Goal: Information Seeking & Learning: Learn about a topic

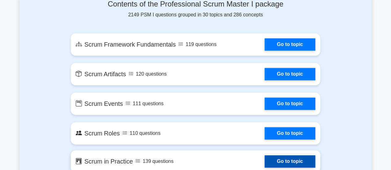
scroll to position [340, 0]
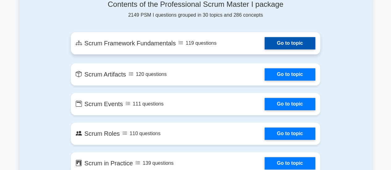
click at [286, 45] on link "Go to topic" at bounding box center [290, 43] width 51 height 12
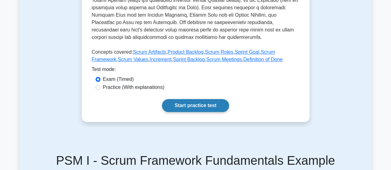
scroll to position [278, 0]
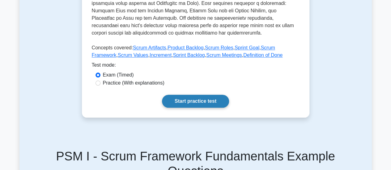
click at [214, 95] on link "Start practice test" at bounding box center [195, 101] width 67 height 13
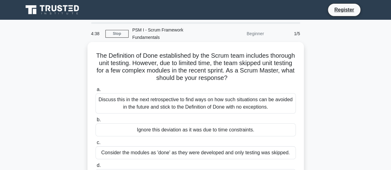
scroll to position [31, 0]
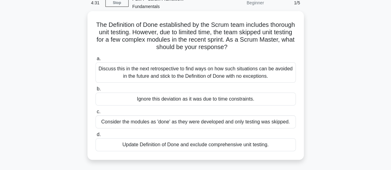
click at [189, 67] on div "Discuss this in the next retrospective to find ways on how such situations can …" at bounding box center [196, 72] width 200 height 20
click at [96, 61] on input "a. Discuss this in the next retrospective to find ways on how such situations c…" at bounding box center [96, 59] width 0 height 4
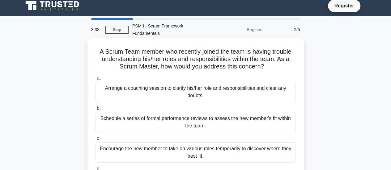
scroll to position [0, 0]
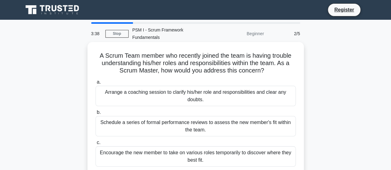
click at [235, 127] on div "Schedule a series of formal performance reviews to assess the new member's fit …" at bounding box center [196, 126] width 200 height 20
click at [96, 115] on input "b. Schedule a series of formal performance reviews to assess the new member's f…" at bounding box center [96, 113] width 0 height 4
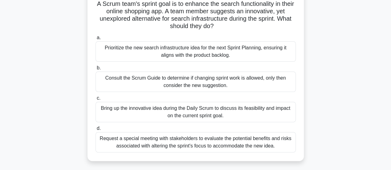
scroll to position [62, 0]
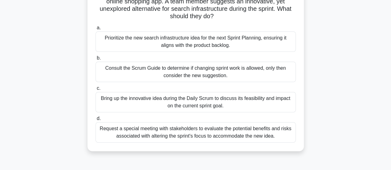
click at [180, 126] on div "Request a special meeting with stakeholders to evaluate the potential benefits …" at bounding box center [196, 132] width 200 height 20
click at [96, 121] on input "d. Request a special meeting with stakeholders to evaluate the potential benefi…" at bounding box center [96, 119] width 0 height 4
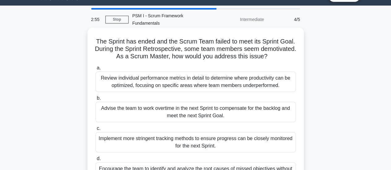
scroll to position [0, 0]
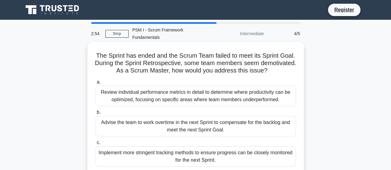
click at [188, 121] on div "Advise the team to work overtime in the next Sprint to compensate for the backl…" at bounding box center [196, 126] width 200 height 20
click at [96, 115] on input "b. Advise the team to work overtime in the next Sprint to compensate for the ba…" at bounding box center [96, 113] width 0 height 4
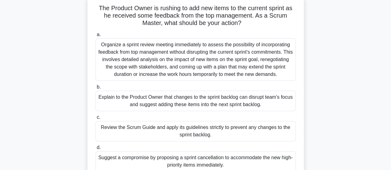
scroll to position [62, 0]
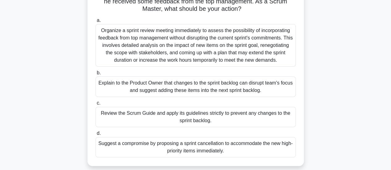
click at [167, 37] on div "Organize a sprint review meeting immediately to assess the possibility of incor…" at bounding box center [196, 45] width 200 height 43
click at [201, 52] on div "Organize a sprint review meeting immediately to assess the possibility of incor…" at bounding box center [196, 45] width 200 height 43
click at [96, 23] on input "a. Organize a sprint review meeting immediately to assess the possibility of in…" at bounding box center [96, 21] width 0 height 4
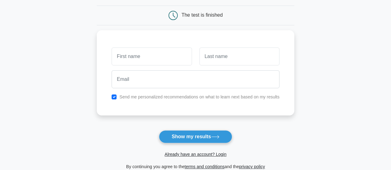
scroll to position [62, 0]
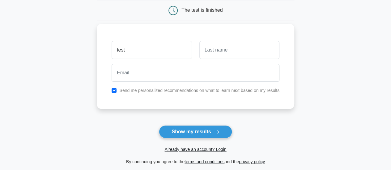
type input "test"
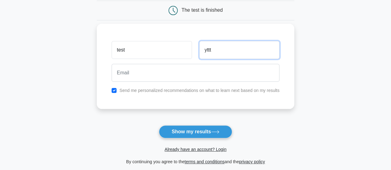
type input "yttt"
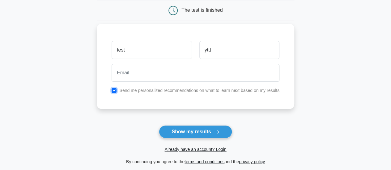
click at [113, 89] on input "checkbox" at bounding box center [114, 90] width 5 height 5
checkbox input "false"
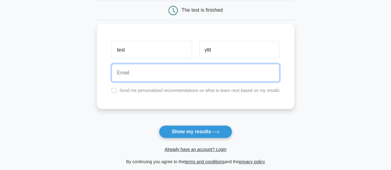
click at [121, 71] on input "email" at bounding box center [196, 73] width 168 height 18
type input "g"
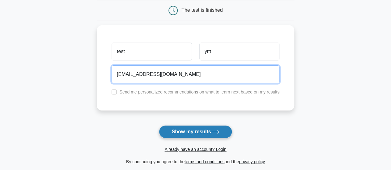
type input "hathhy.y@gmail.com"
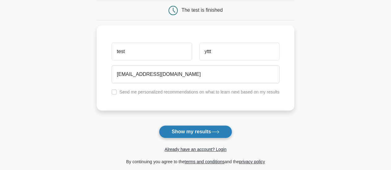
click at [176, 134] on button "Show my results" at bounding box center [195, 131] width 73 height 13
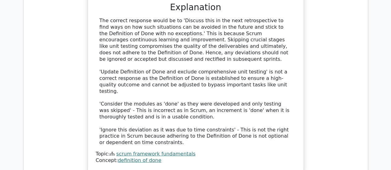
scroll to position [742, 0]
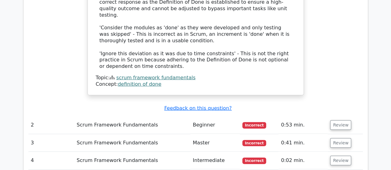
click at [113, 117] on td "Scrum Framework Fundamentals" at bounding box center [132, 126] width 116 height 18
click at [337, 121] on button "Review" at bounding box center [340, 126] width 21 height 10
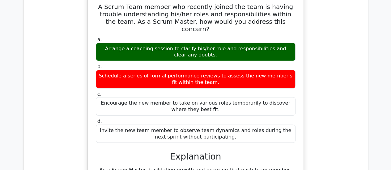
scroll to position [989, 0]
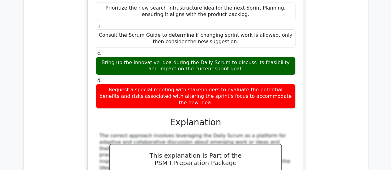
scroll to position [1298, 0]
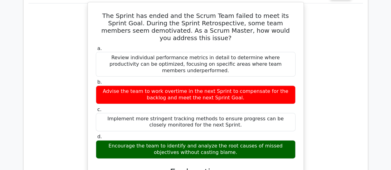
scroll to position [1607, 0]
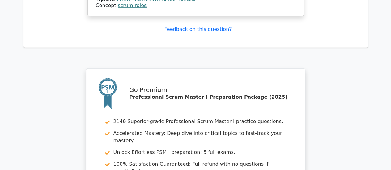
scroll to position [2102, 0]
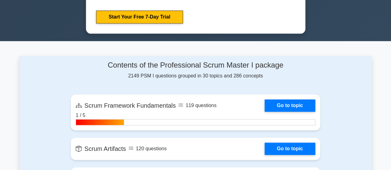
scroll to position [371, 0]
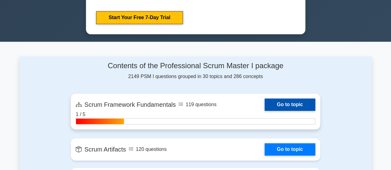
click at [298, 106] on link "Go to topic" at bounding box center [290, 105] width 51 height 12
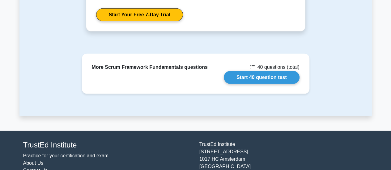
scroll to position [909, 0]
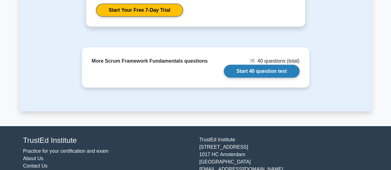
click at [255, 65] on link "Start 40 question test" at bounding box center [262, 71] width 76 height 13
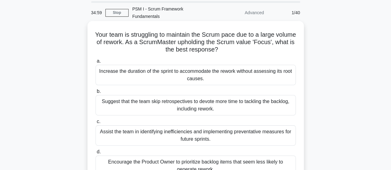
scroll to position [31, 0]
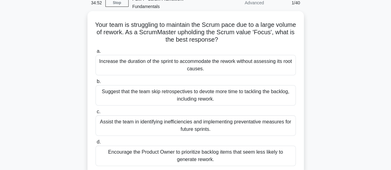
click at [221, 152] on div "Encourage the Product Owner to prioritize backlog items that seem less likely t…" at bounding box center [196, 156] width 200 height 20
click at [96, 144] on input "d. Encourage the Product Owner to prioritize backlog items that seem less likel…" at bounding box center [96, 142] width 0 height 4
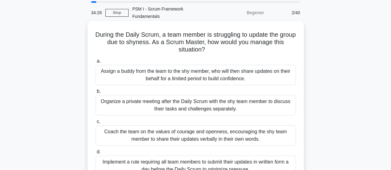
scroll to position [62, 0]
